Goal: Task Accomplishment & Management: Complete application form

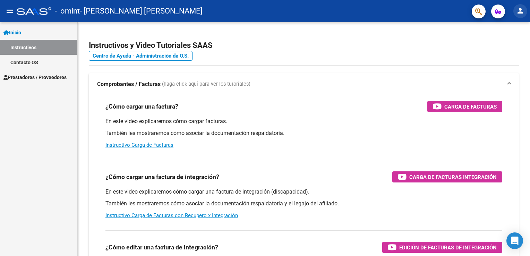
click at [517, 9] on mat-icon "person" at bounding box center [520, 11] width 8 height 8
click at [506, 28] on button "person Mi Perfil" at bounding box center [506, 29] width 42 height 17
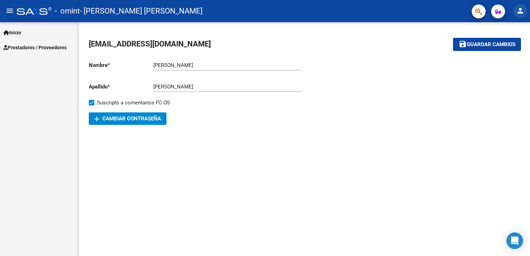
click at [519, 10] on mat-icon "person" at bounding box center [520, 11] width 8 height 8
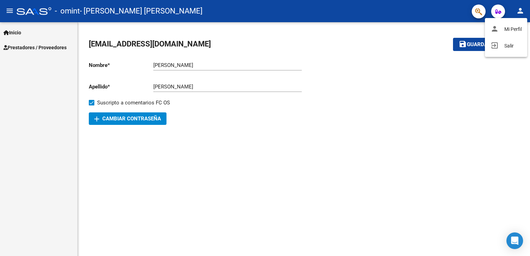
click at [19, 31] on div at bounding box center [265, 128] width 530 height 256
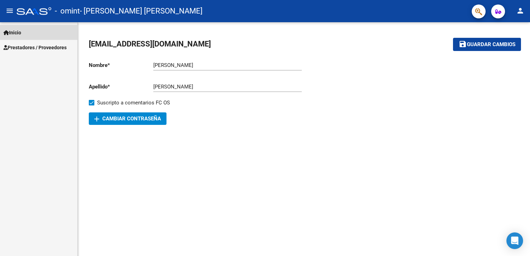
click at [12, 33] on span "Inicio" at bounding box center [12, 33] width 18 height 8
click at [13, 9] on mat-icon "menu" at bounding box center [10, 11] width 8 height 8
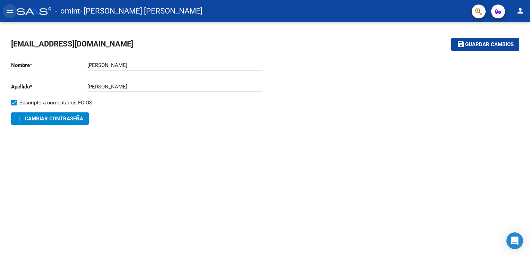
click at [13, 9] on mat-icon "menu" at bounding box center [10, 11] width 8 height 8
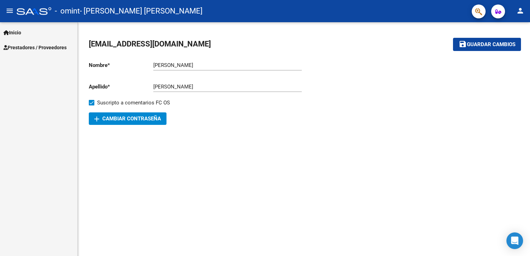
click at [11, 32] on span "Inicio" at bounding box center [12, 33] width 18 height 8
click at [18, 76] on span "Prestadores / Proveedores" at bounding box center [34, 78] width 63 height 8
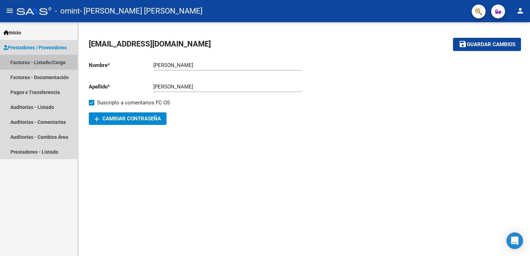
click at [20, 65] on link "Facturas - Listado/Carga" at bounding box center [38, 62] width 77 height 15
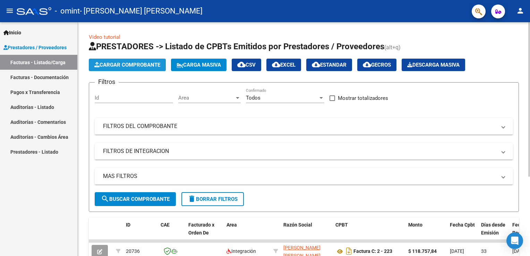
click at [116, 61] on button "Cargar Comprobante" at bounding box center [127, 65] width 77 height 12
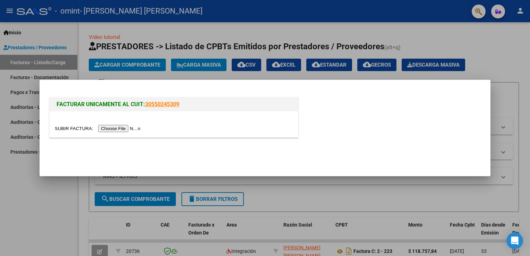
click at [109, 128] on input "file" at bounding box center [99, 128] width 88 height 7
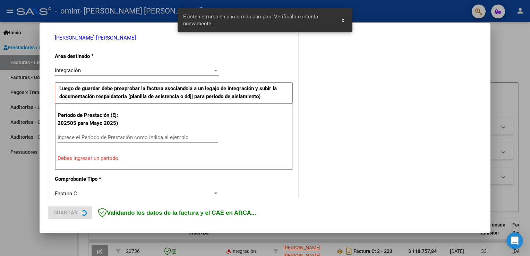
scroll to position [145, 0]
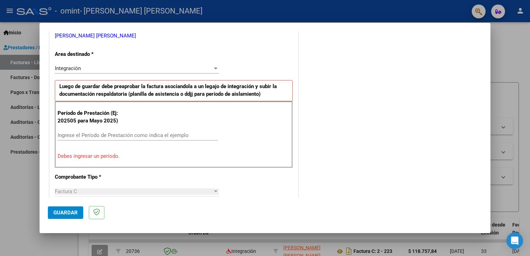
click at [100, 134] on input "Ingrese el Período de Prestación como indica el ejemplo" at bounding box center [138, 135] width 160 height 6
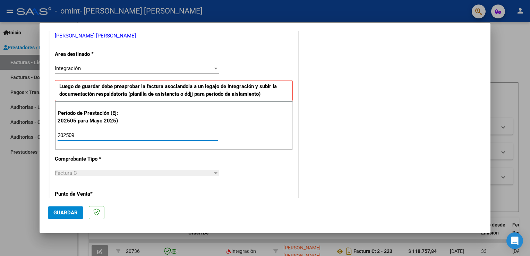
type input "202509"
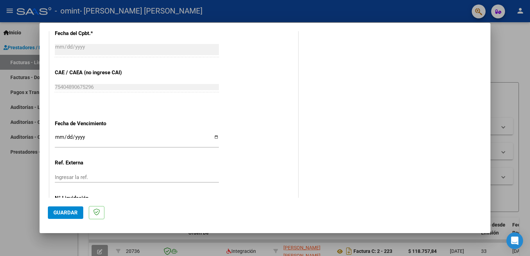
scroll to position [422, 0]
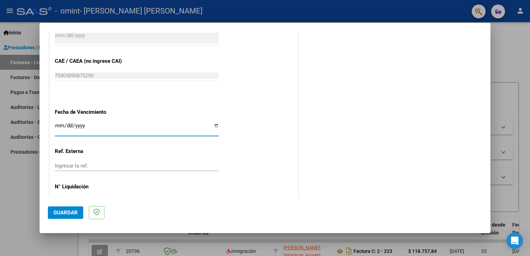
click at [211, 125] on input "Ingresar la fecha" at bounding box center [137, 128] width 164 height 11
type input "2025-10-15"
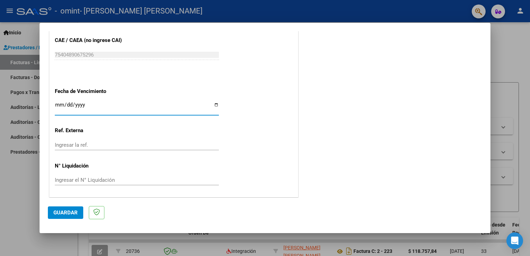
click at [89, 143] on input "Ingresar la ref." at bounding box center [137, 145] width 164 height 6
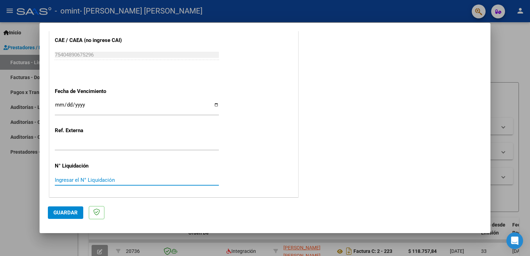
click at [78, 180] on input "Ingresar el N° Liquidación" at bounding box center [137, 180] width 164 height 6
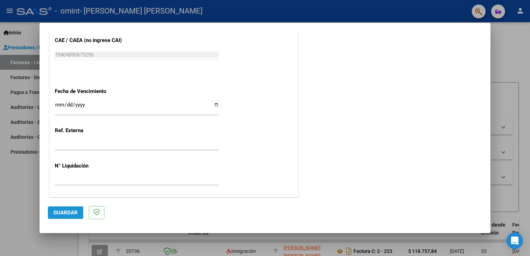
click at [65, 211] on span "Guardar" at bounding box center [65, 212] width 24 height 6
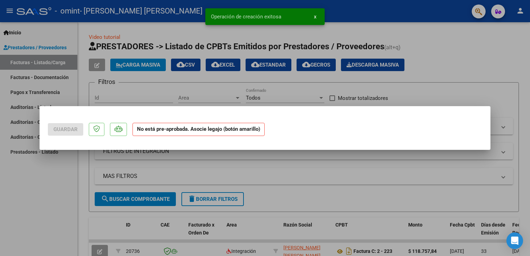
scroll to position [0, 0]
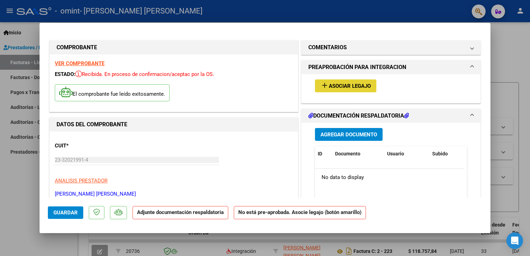
click at [334, 89] on span "Asociar Legajo" at bounding box center [350, 86] width 42 height 6
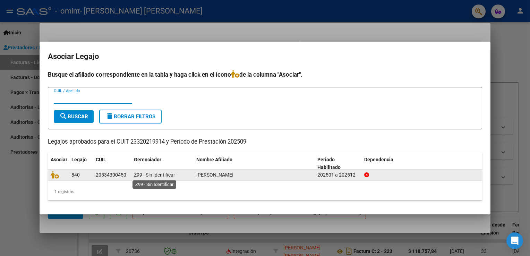
click at [137, 173] on span "Z99 - Sin Identificar" at bounding box center [154, 175] width 41 height 6
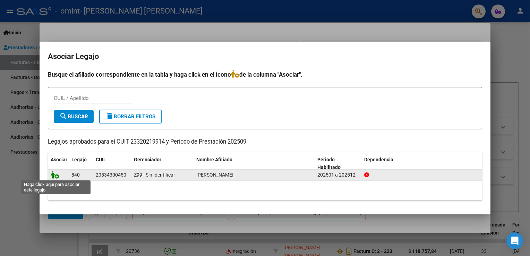
click at [55, 178] on icon at bounding box center [55, 175] width 8 height 8
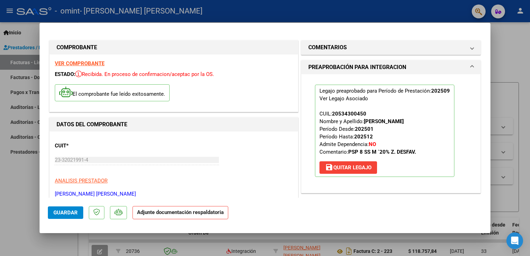
click at [71, 63] on strong "VER COMPROBANTE" at bounding box center [80, 63] width 50 height 6
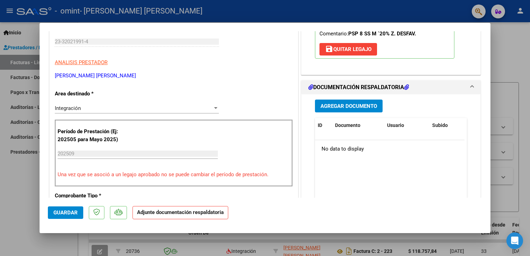
scroll to position [173, 0]
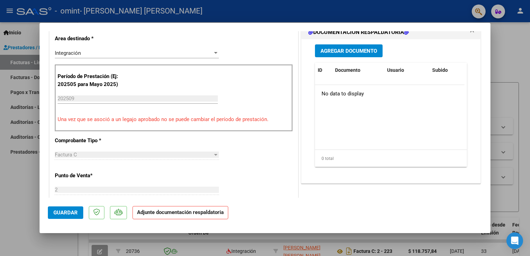
click at [335, 52] on span "Agregar Documento" at bounding box center [348, 51] width 57 height 6
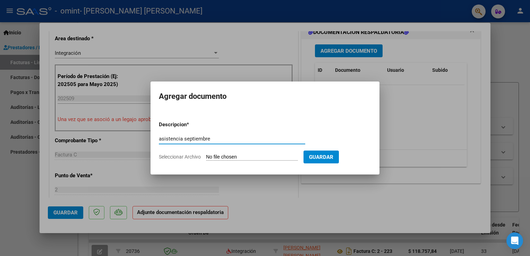
type input "asistencia septiembre"
click at [205, 157] on app-file-uploader "Seleccionar Archivo" at bounding box center [231, 157] width 145 height 6
click at [215, 157] on input "Seleccionar Archivo" at bounding box center [252, 157] width 92 height 7
type input "C:\fakepath\Gallardo asistencia SEP 25.pdf"
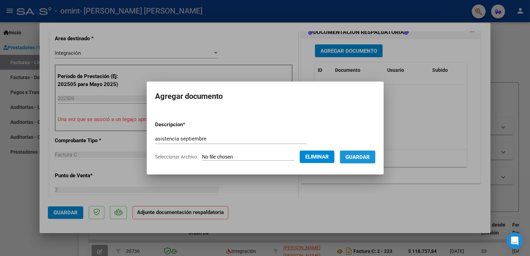
click at [369, 161] on button "Guardar" at bounding box center [357, 156] width 35 height 13
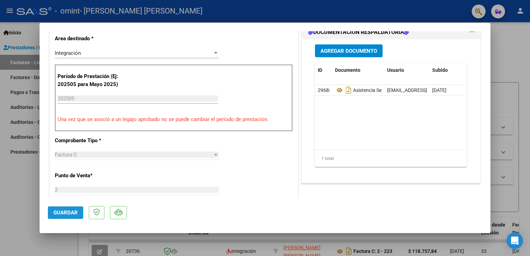
click at [63, 213] on span "Guardar" at bounding box center [65, 212] width 24 height 6
click at [64, 214] on span "Guardar" at bounding box center [65, 212] width 24 height 6
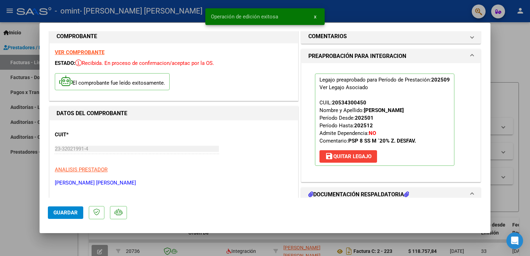
scroll to position [0, 0]
